Goal: Contribute content: Contribute content

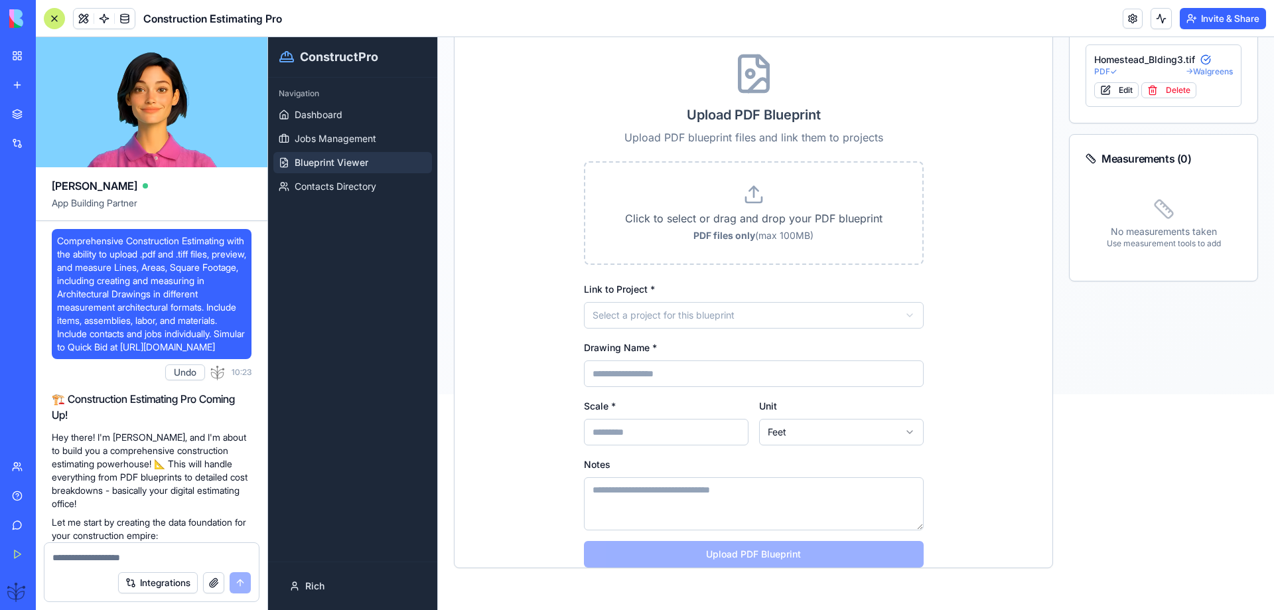
scroll to position [25957, 0]
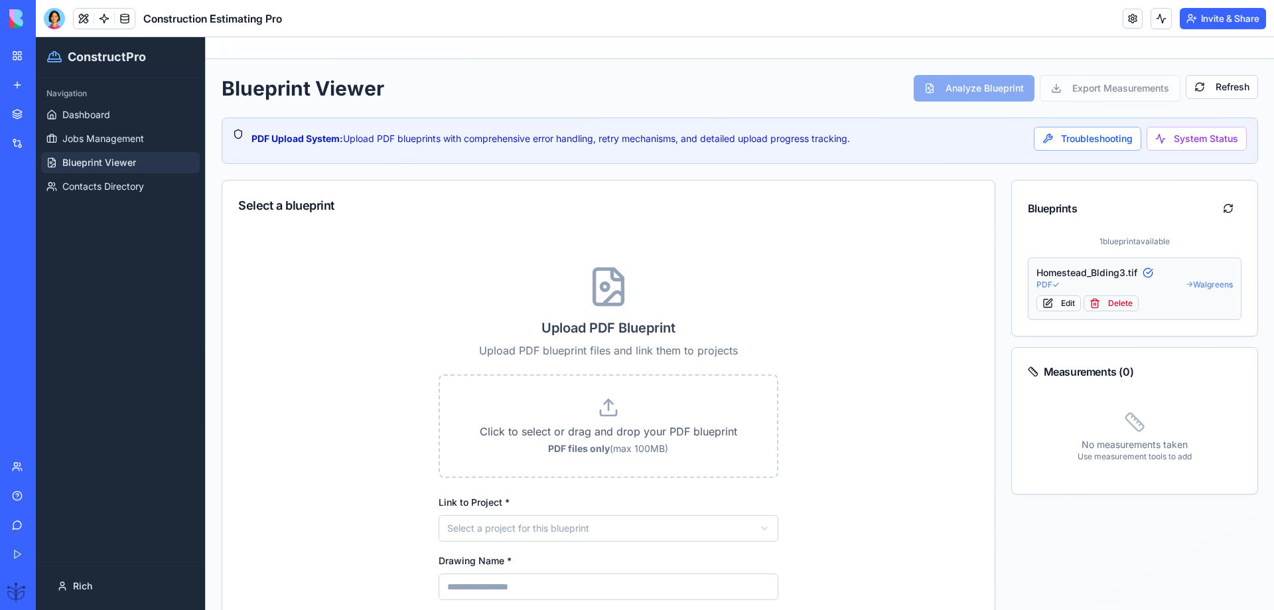
click at [1109, 304] on button "Delete" at bounding box center [1110, 303] width 55 height 16
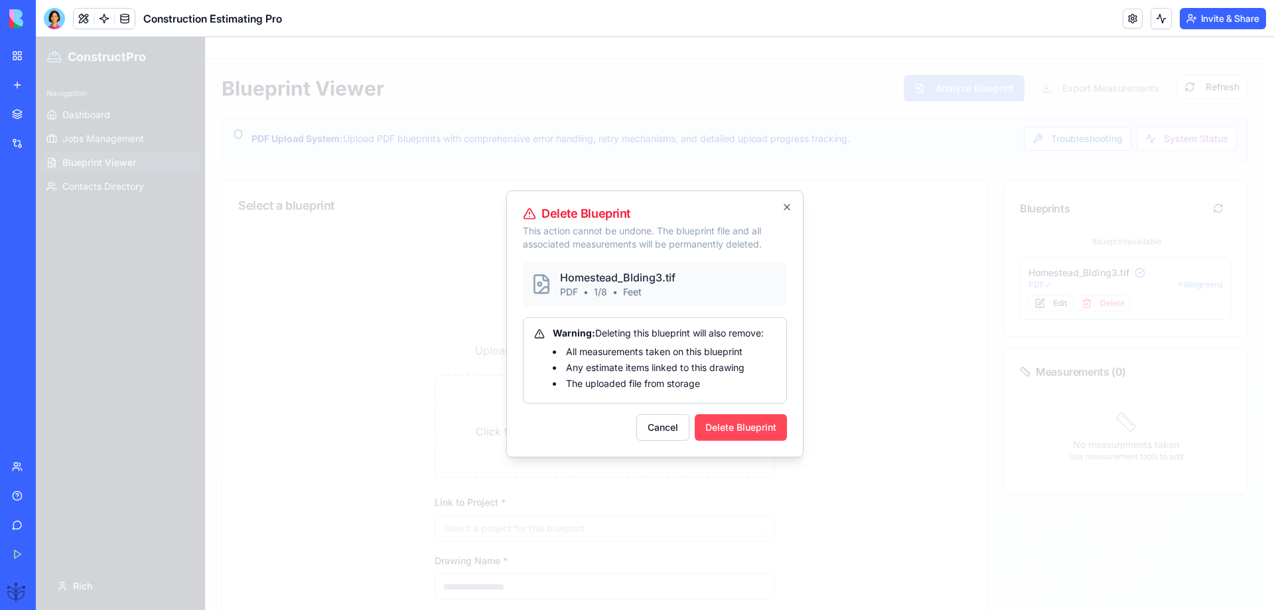
click at [740, 432] on button "Delete Blueprint" at bounding box center [741, 427] width 92 height 27
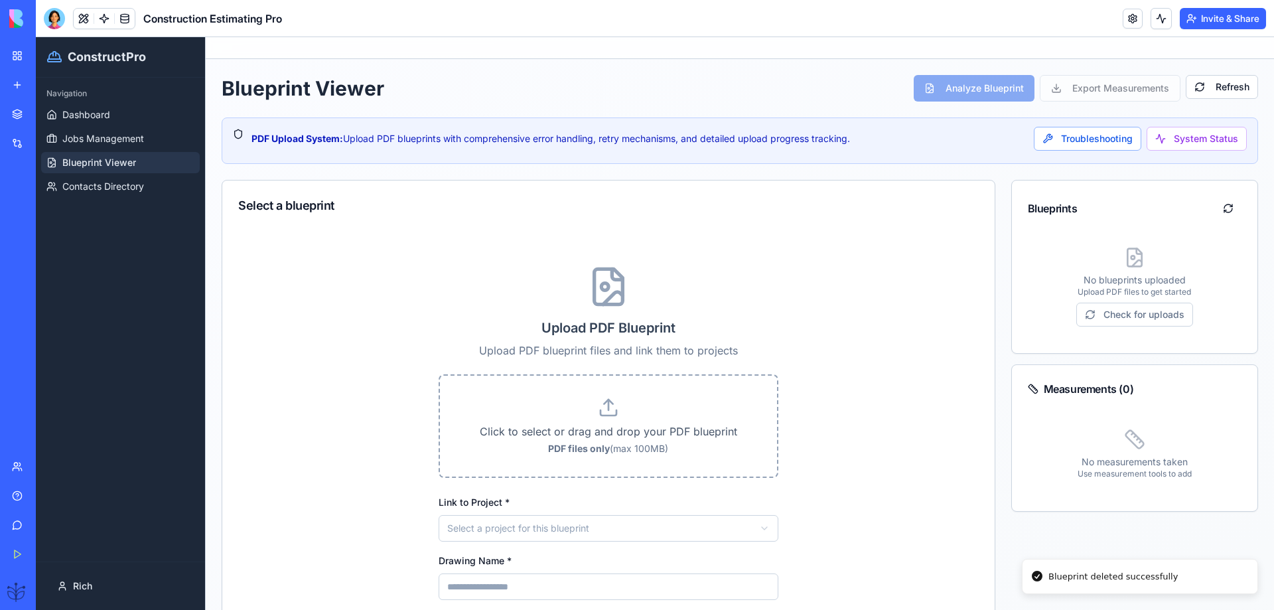
click at [612, 439] on p "Click to select or drag and drop your PDF blueprint" at bounding box center [608, 431] width 295 height 16
click at [36, 37] on input "Click to select or drag and drop your PDF blueprint PDF files only (max 100MB)" at bounding box center [36, 37] width 0 height 0
type input "**********"
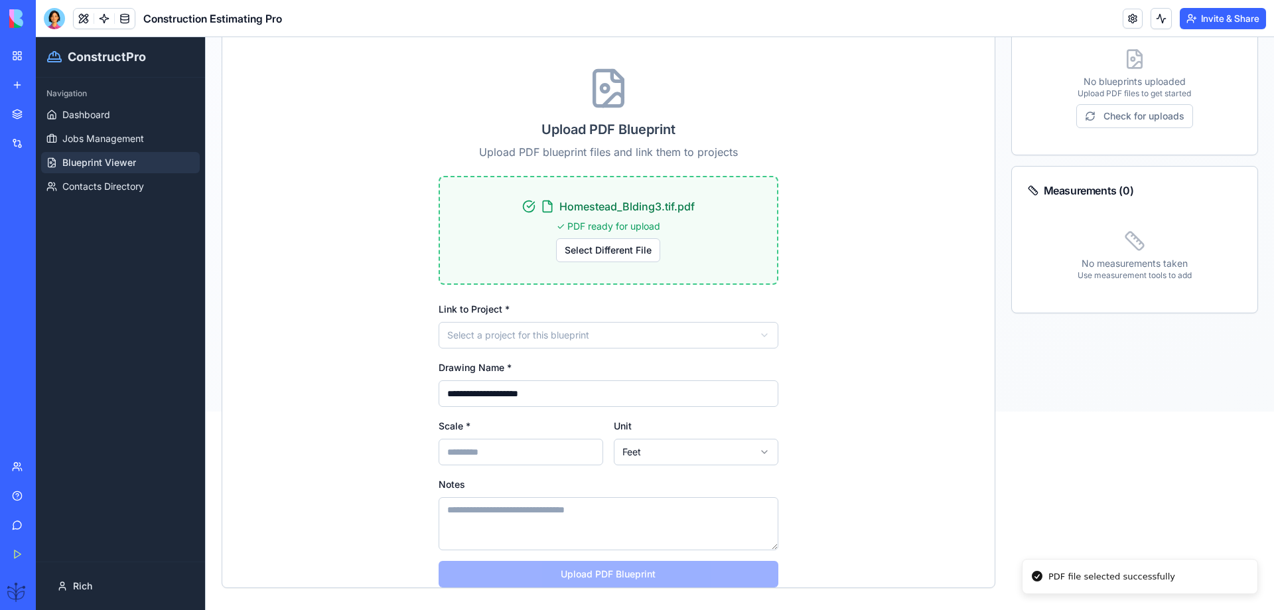
scroll to position [218, 0]
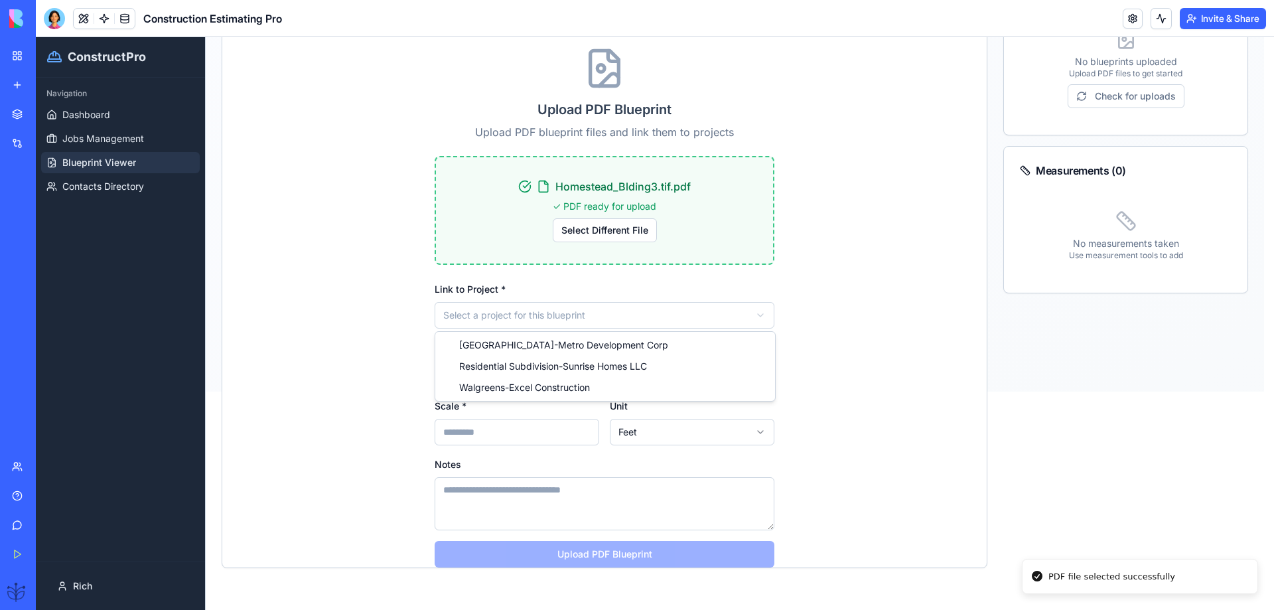
click at [553, 310] on html "**********" at bounding box center [655, 105] width 1238 height 573
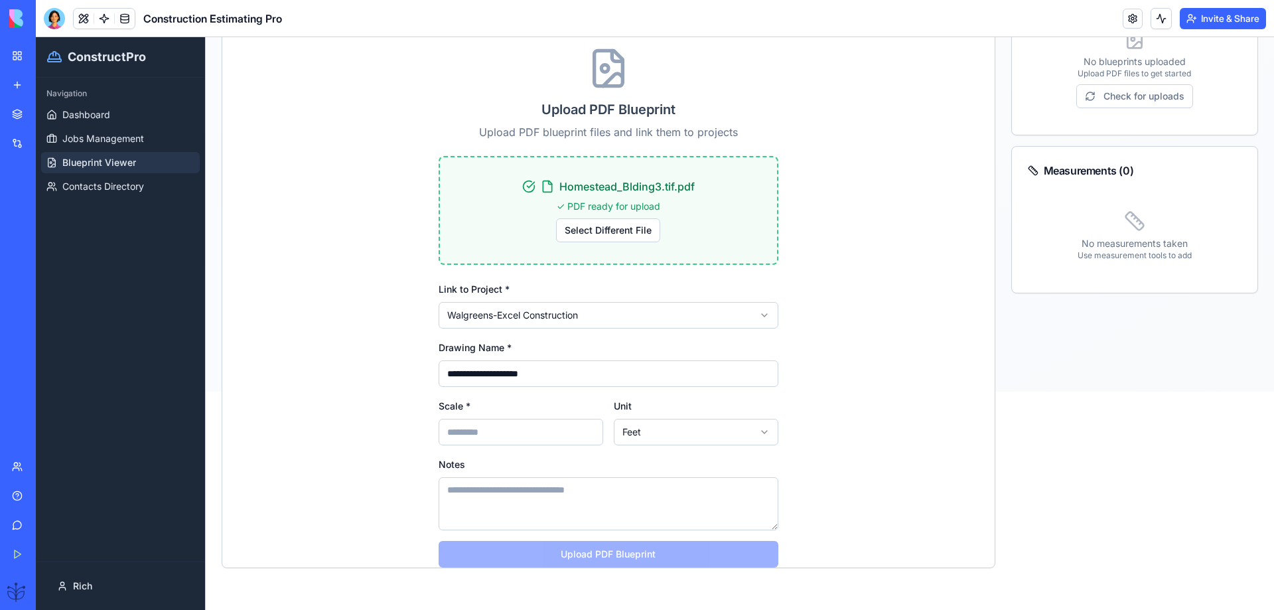
click at [454, 435] on input "Scale *" at bounding box center [521, 432] width 165 height 27
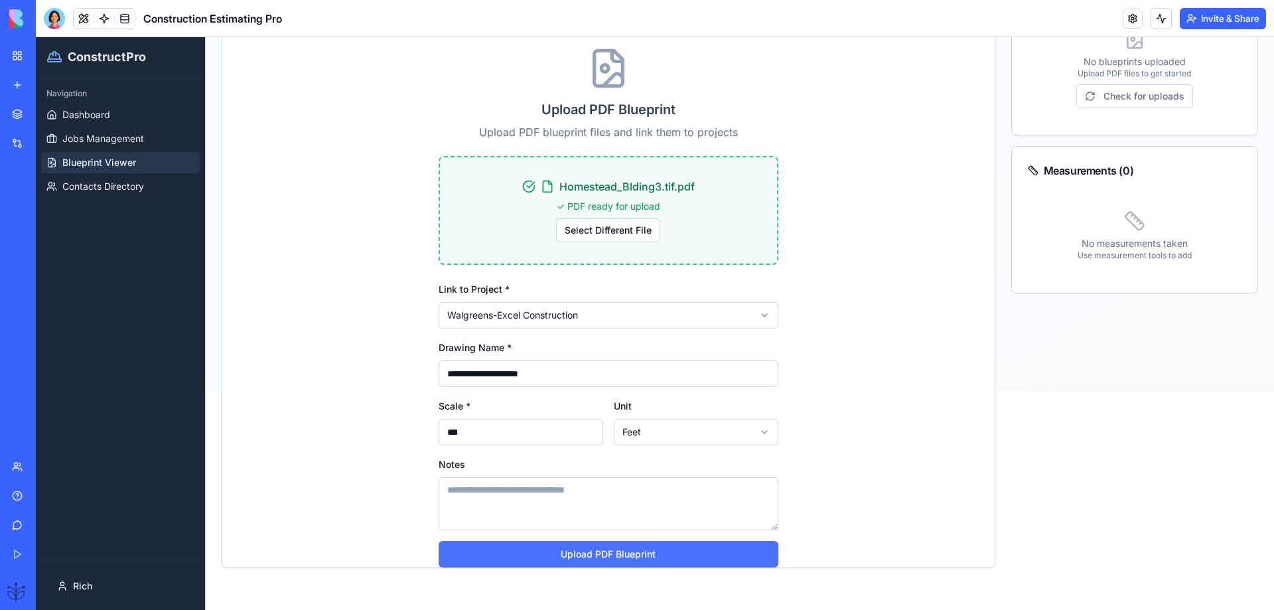
type input "***"
click at [584, 551] on button "Upload PDF Blueprint" at bounding box center [609, 554] width 340 height 27
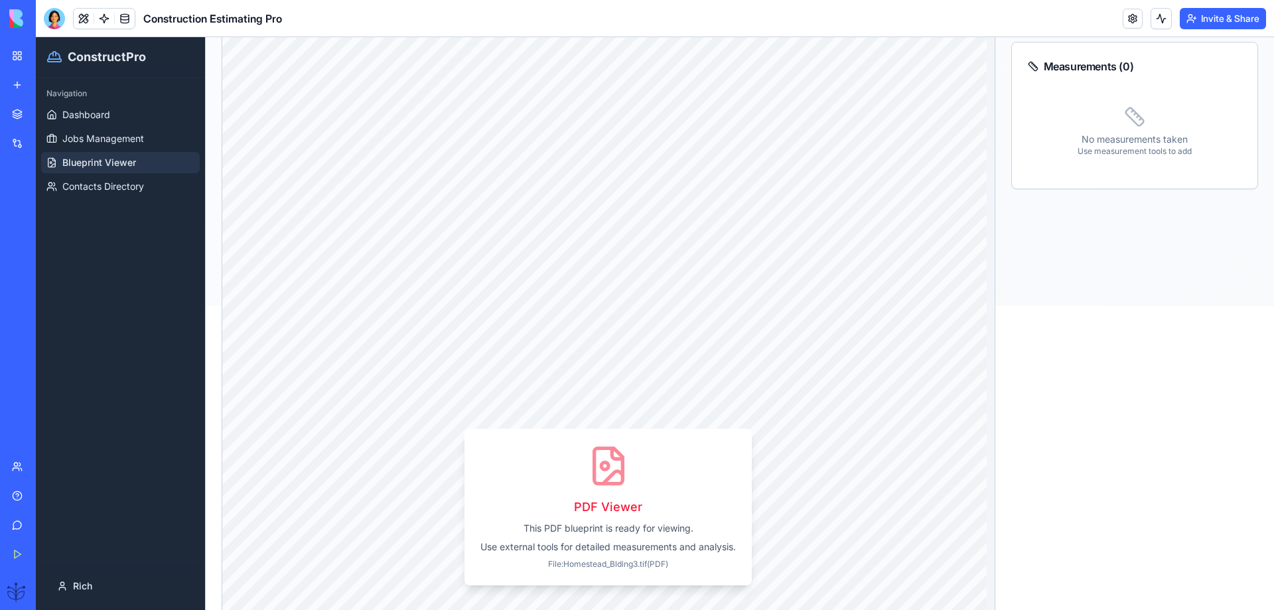
scroll to position [306, 0]
click at [592, 495] on p "PDF Viewer" at bounding box center [607, 504] width 255 height 19
click at [592, 469] on div "PDF Viewer This PDF blueprint is ready for viewing. Use external tools for deta…" at bounding box center [608, 504] width 772 height 965
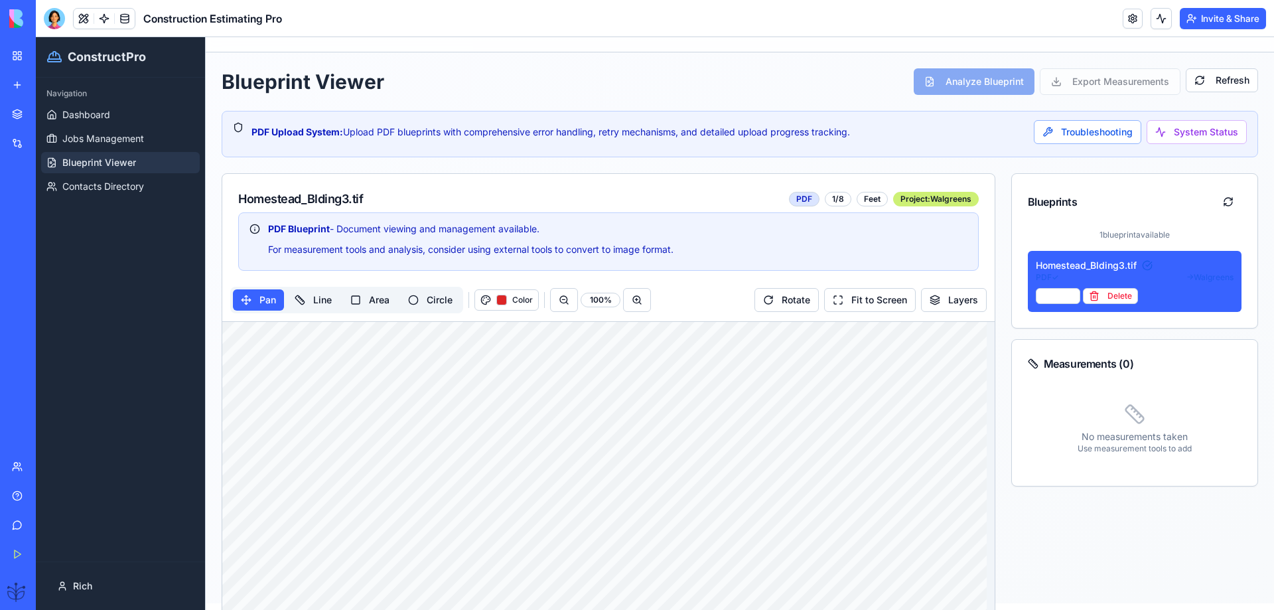
scroll to position [0, 0]
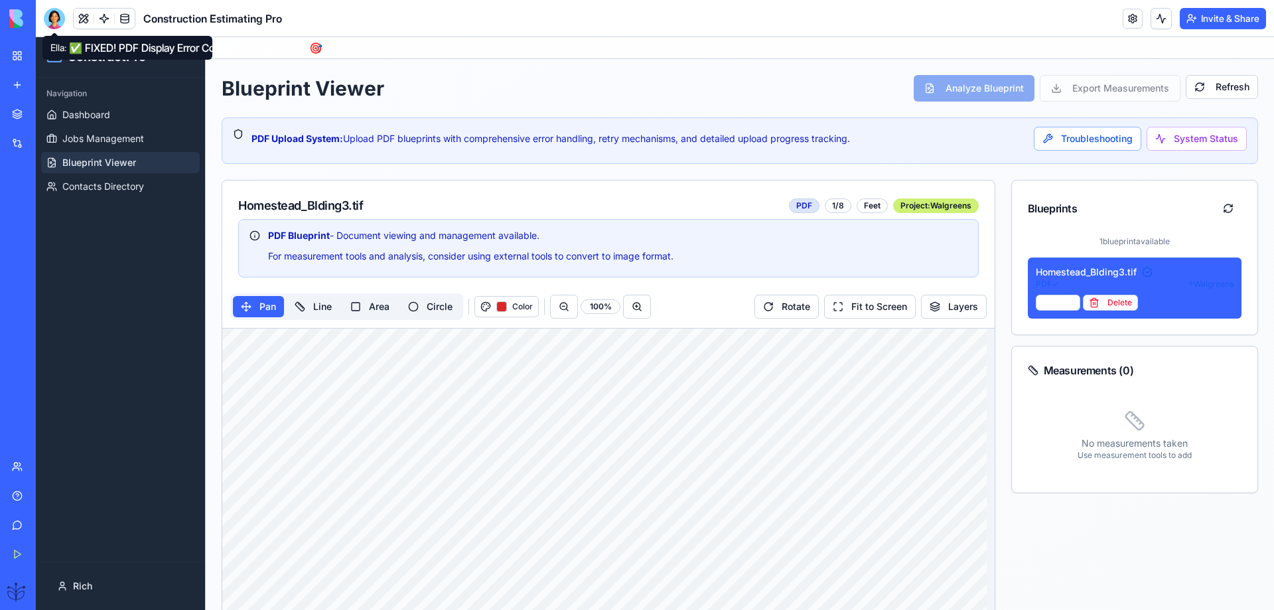
click at [48, 21] on div at bounding box center [54, 18] width 21 height 21
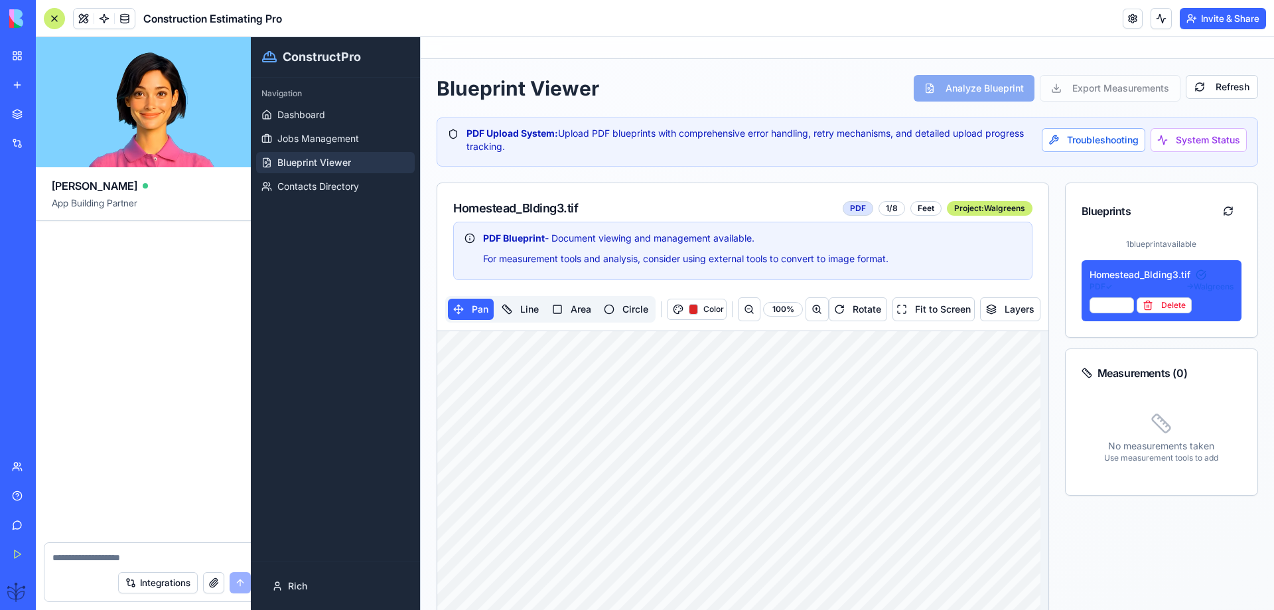
scroll to position [25957, 0]
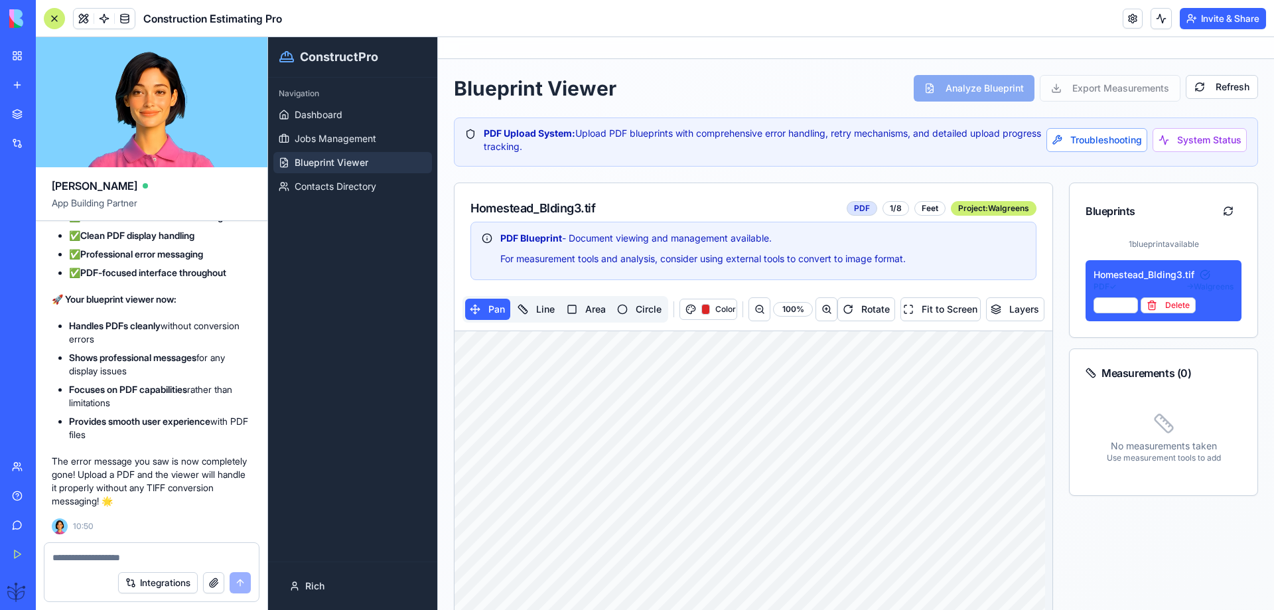
click at [82, 572] on div "Integrations" at bounding box center [151, 582] width 214 height 37
click at [84, 571] on div "Integrations" at bounding box center [151, 582] width 214 height 37
click at [66, 557] on textarea at bounding box center [151, 557] width 198 height 13
type textarea "**********"
click at [237, 579] on button "submit" at bounding box center [240, 582] width 21 height 21
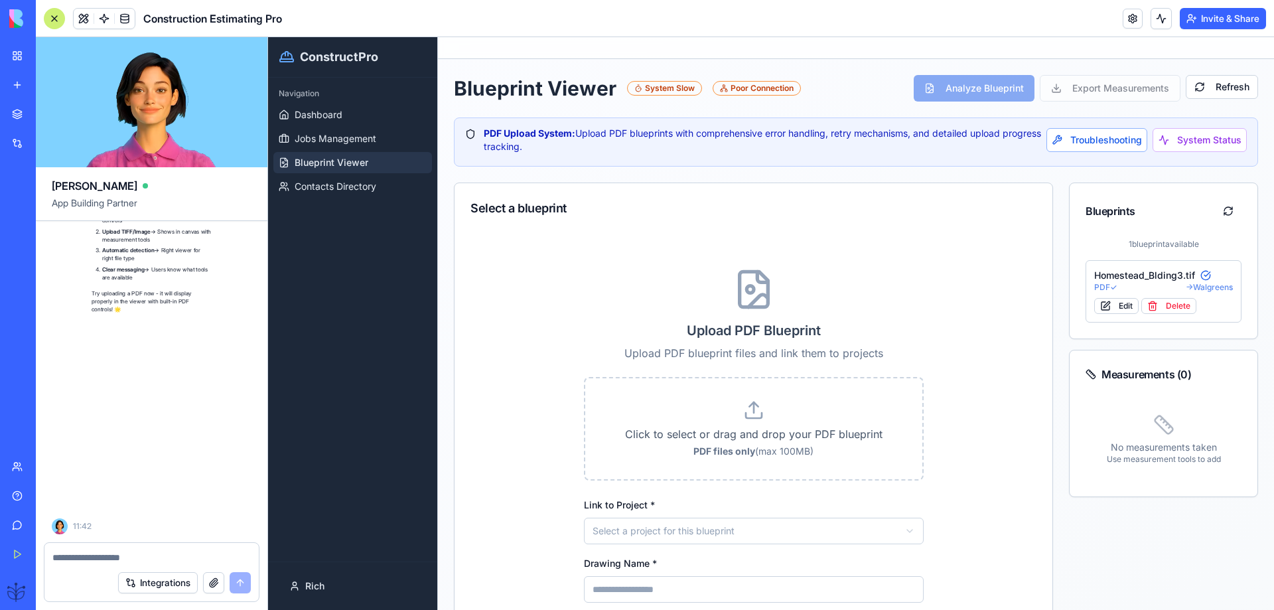
scroll to position [27164, 0]
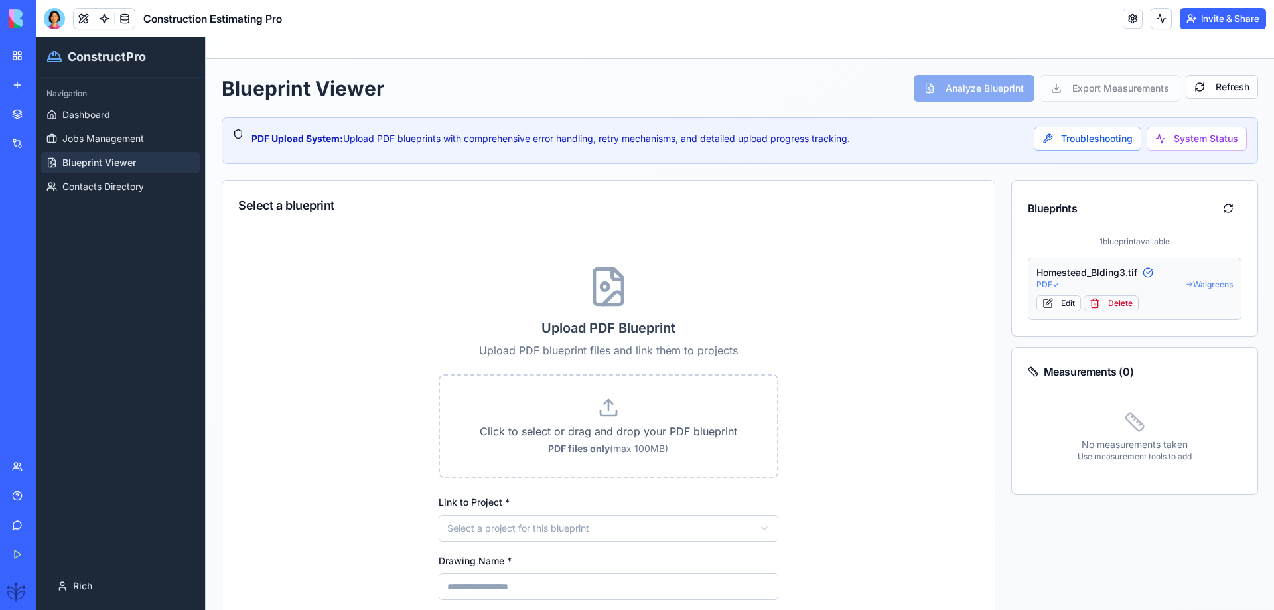
click at [1114, 303] on button "Delete" at bounding box center [1110, 303] width 55 height 16
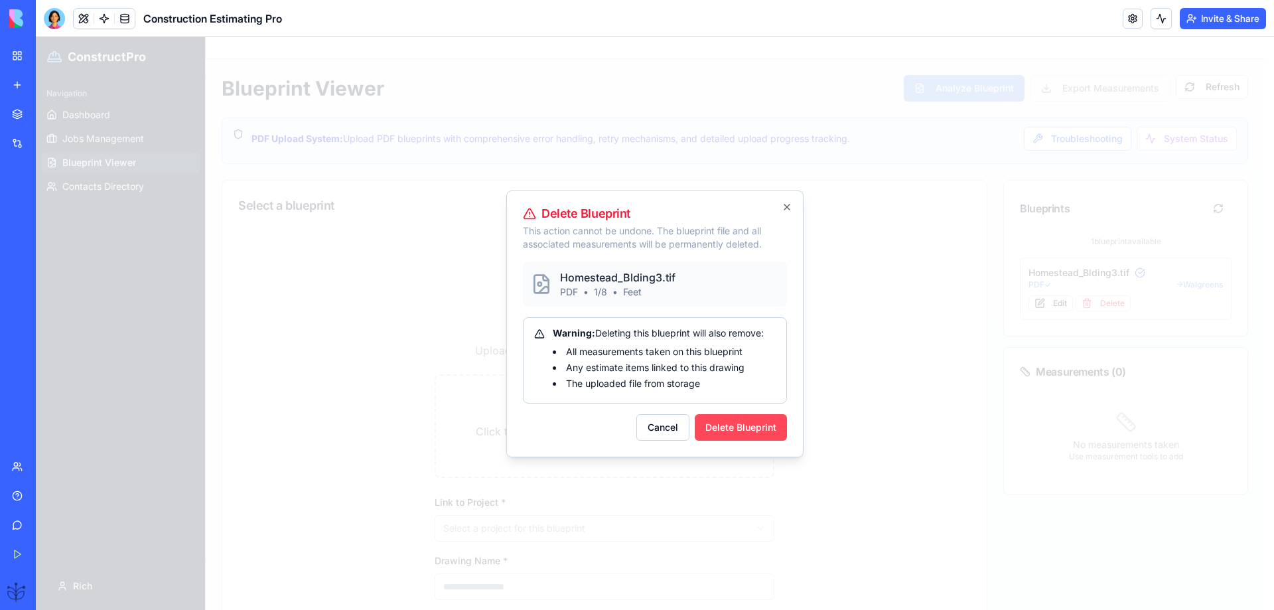
click at [723, 428] on button "Delete Blueprint" at bounding box center [741, 427] width 92 height 27
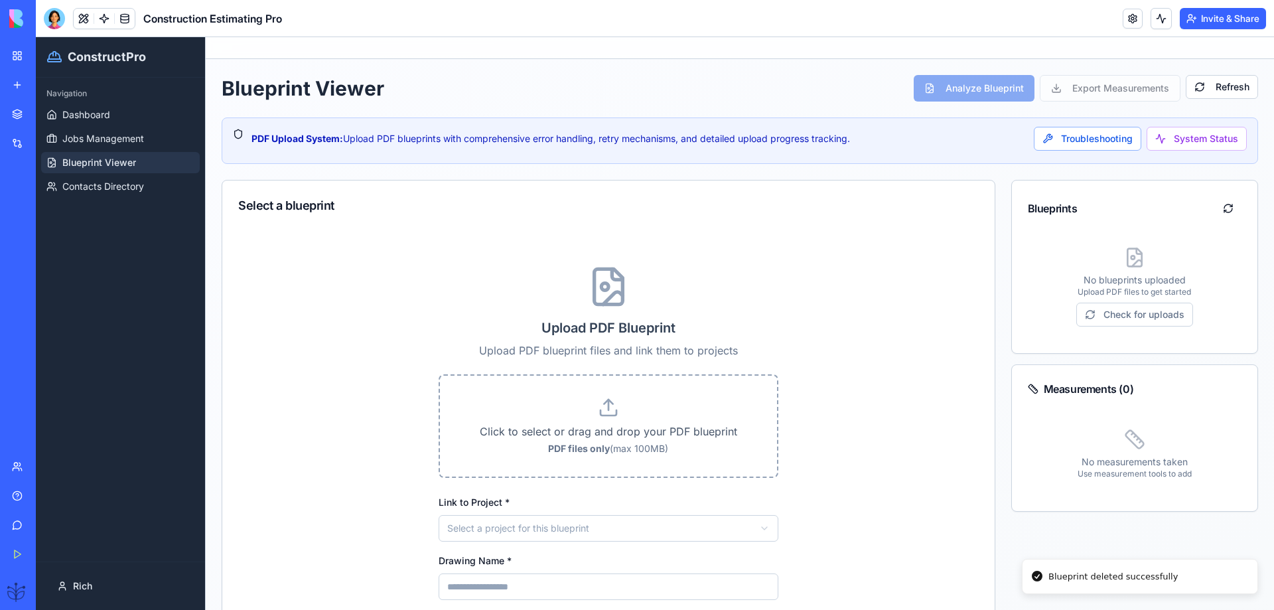
click at [609, 431] on p "Click to select or drag and drop your PDF blueprint" at bounding box center [608, 431] width 295 height 16
click at [36, 37] on input "Click to select or drag and drop your PDF blueprint PDF files only (max 100MB)" at bounding box center [36, 37] width 0 height 0
type input "**********"
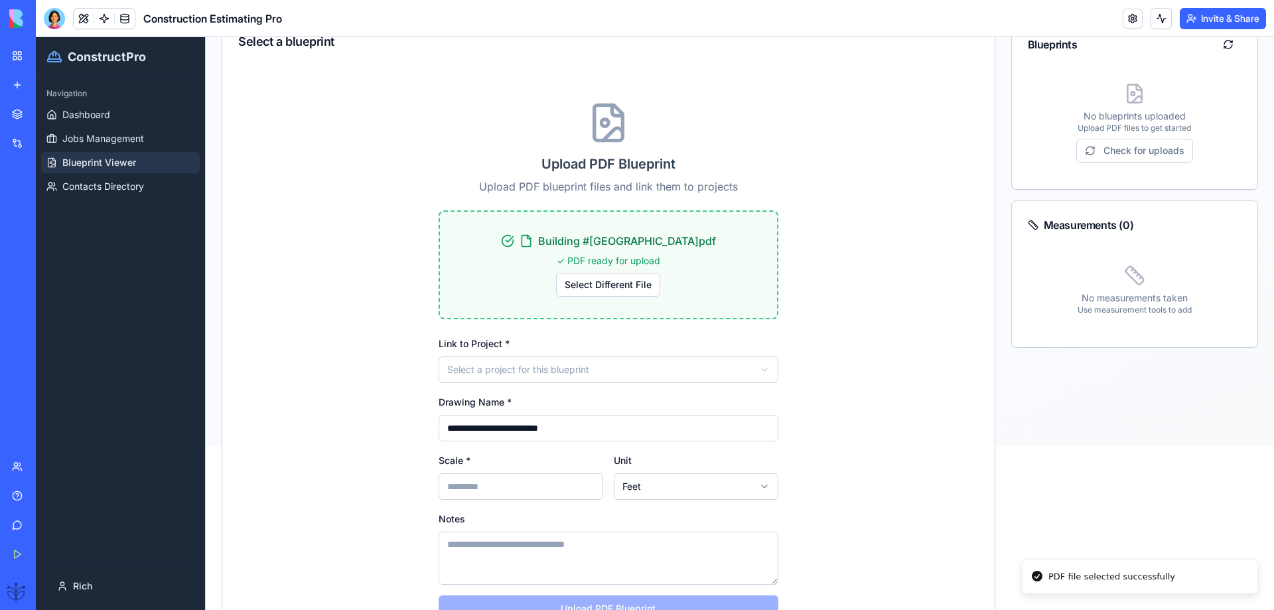
scroll to position [218, 0]
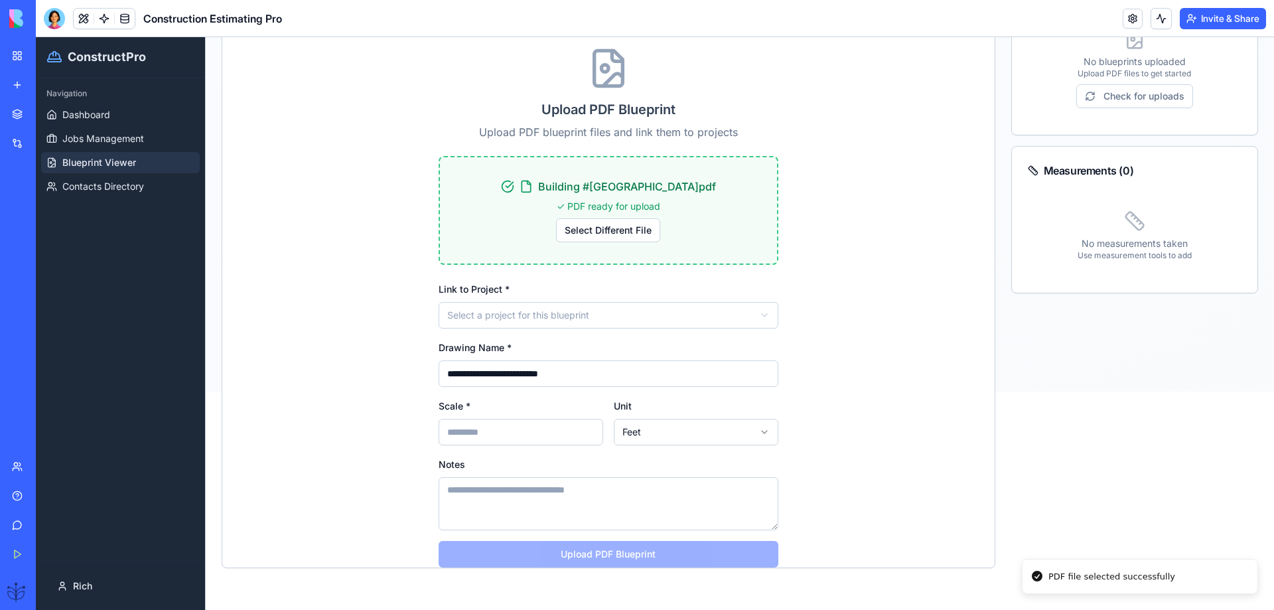
click at [534, 311] on html "**********" at bounding box center [655, 105] width 1238 height 573
click at [459, 435] on input "Scale *" at bounding box center [521, 432] width 165 height 27
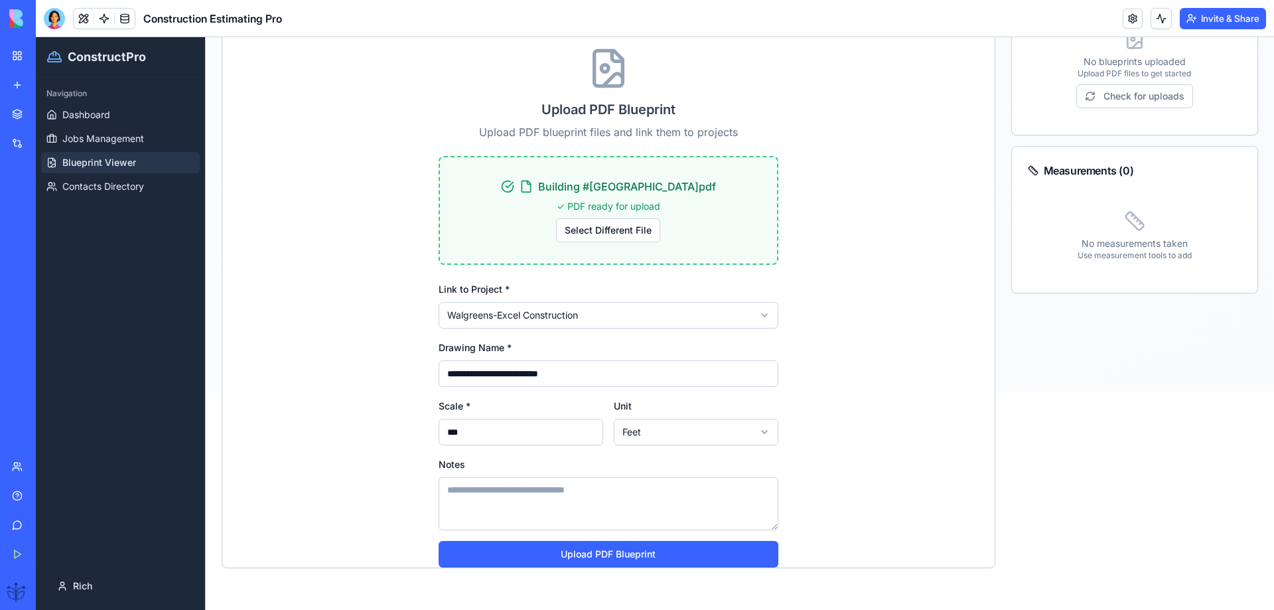
type input "***"
click at [584, 508] on textarea "Notes" at bounding box center [609, 503] width 340 height 53
click at [600, 541] on button "Upload PDF Blueprint" at bounding box center [609, 554] width 340 height 27
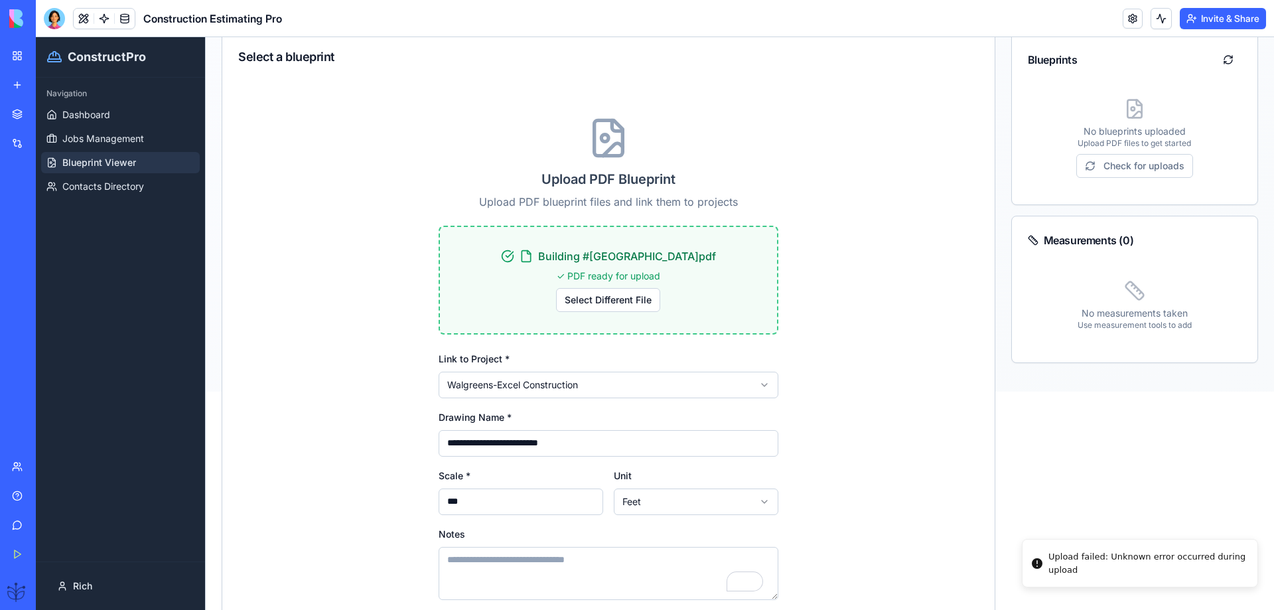
drag, startPoint x: 1067, startPoint y: 576, endPoint x: 1044, endPoint y: 559, distance: 29.5
click at [1048, 559] on div "Upload failed: Unknown error occurred during upload" at bounding box center [1147, 563] width 198 height 26
click at [1048, 558] on div "Upload failed: Unknown error occurred during upload" at bounding box center [1147, 570] width 198 height 26
click at [1048, 559] on div "Upload failed: Unknown error occurred during upload" at bounding box center [1147, 570] width 198 height 26
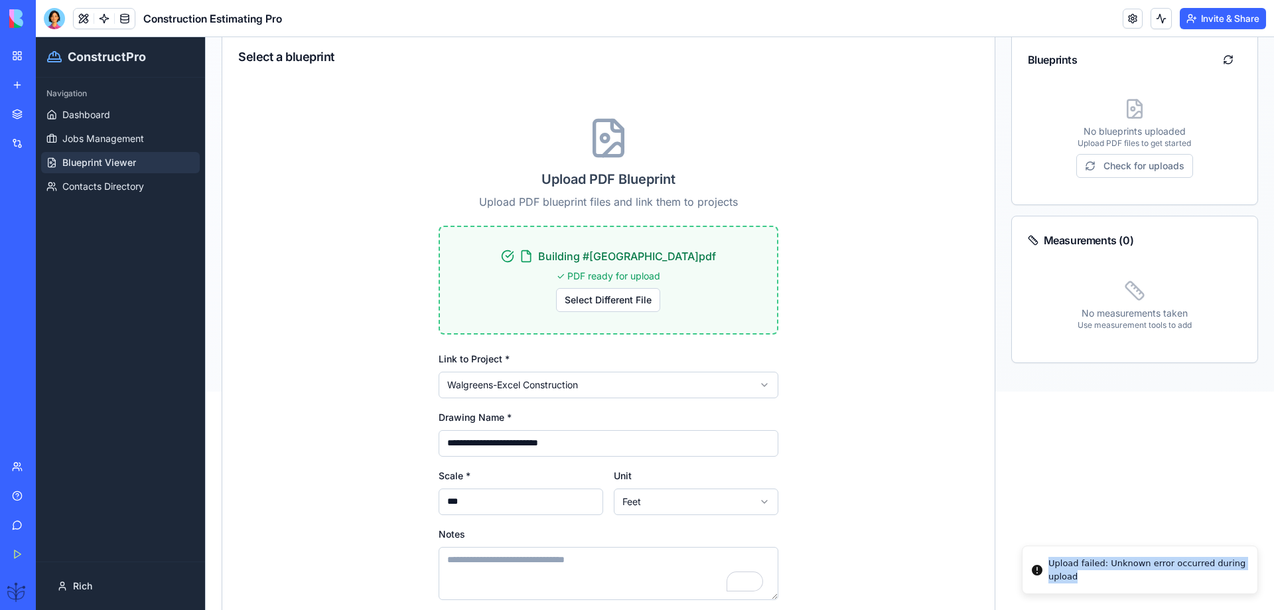
copy div "Upload failed: Unknown error occurred during upload"
drag, startPoint x: 50, startPoint y: 23, endPoint x: 214, endPoint y: 249, distance: 279.3
click at [50, 23] on div at bounding box center [54, 18] width 21 height 21
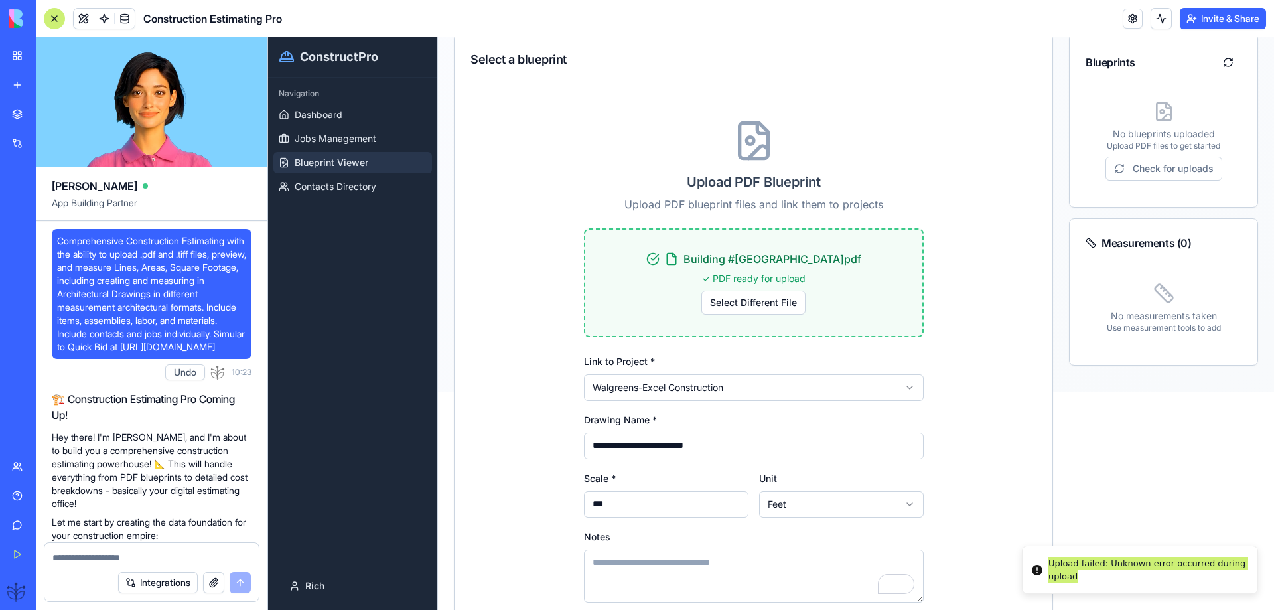
scroll to position [27164, 0]
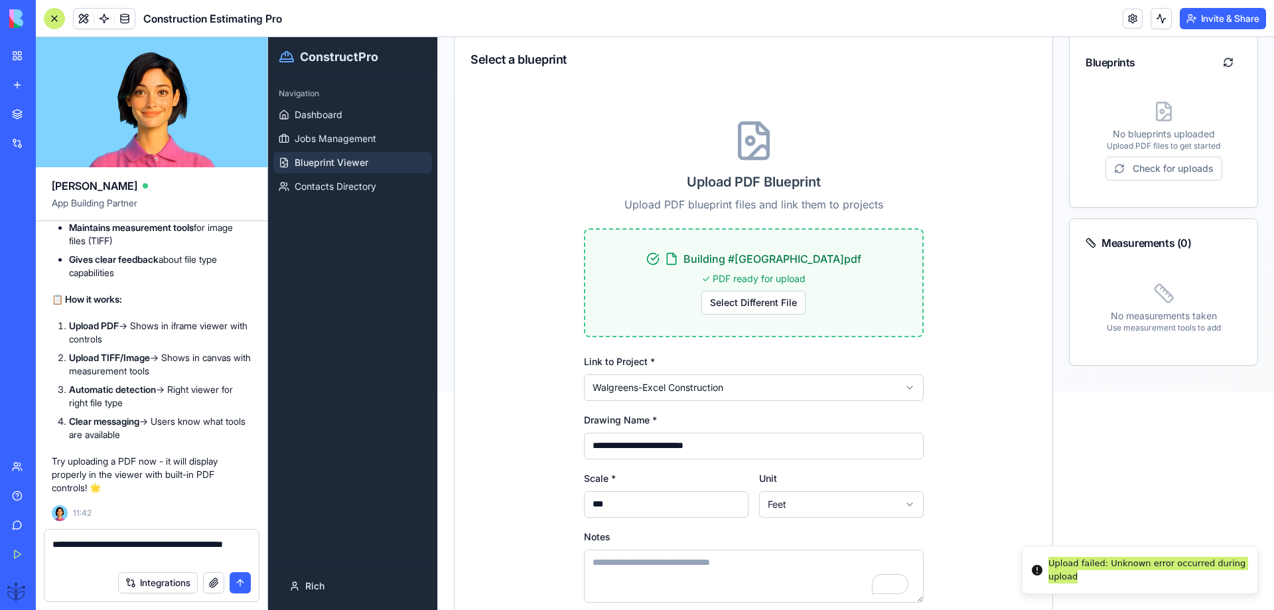
type textarea "**********"
click at [235, 577] on button "submit" at bounding box center [240, 582] width 21 height 21
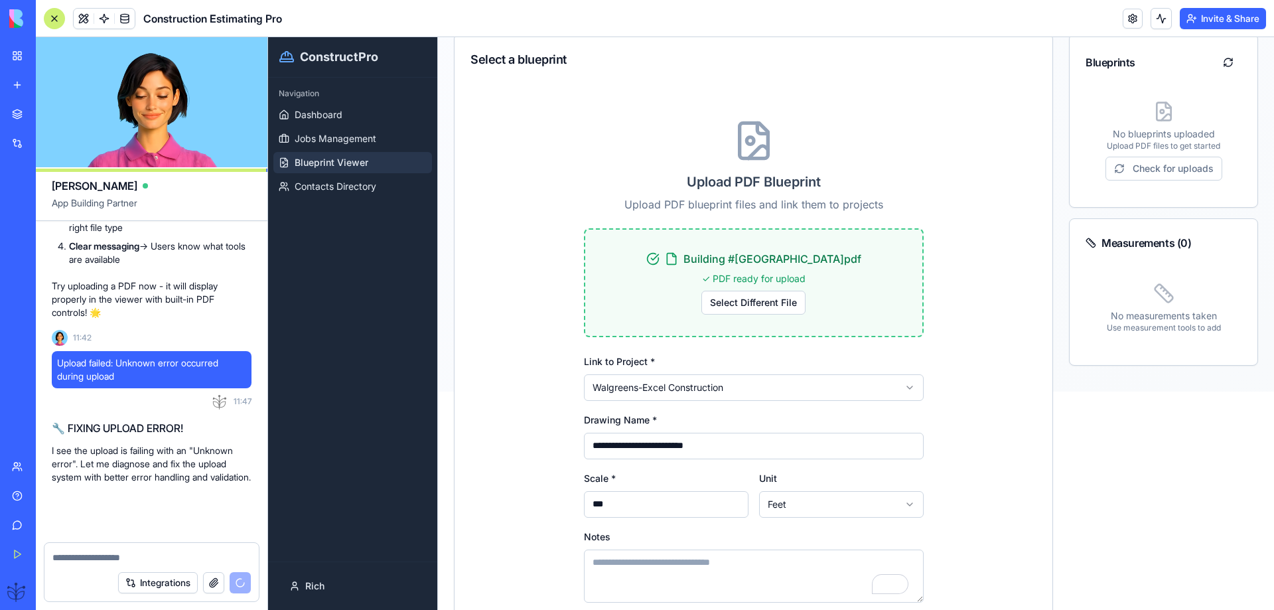
scroll to position [27366, 0]
